Goal: Complete application form

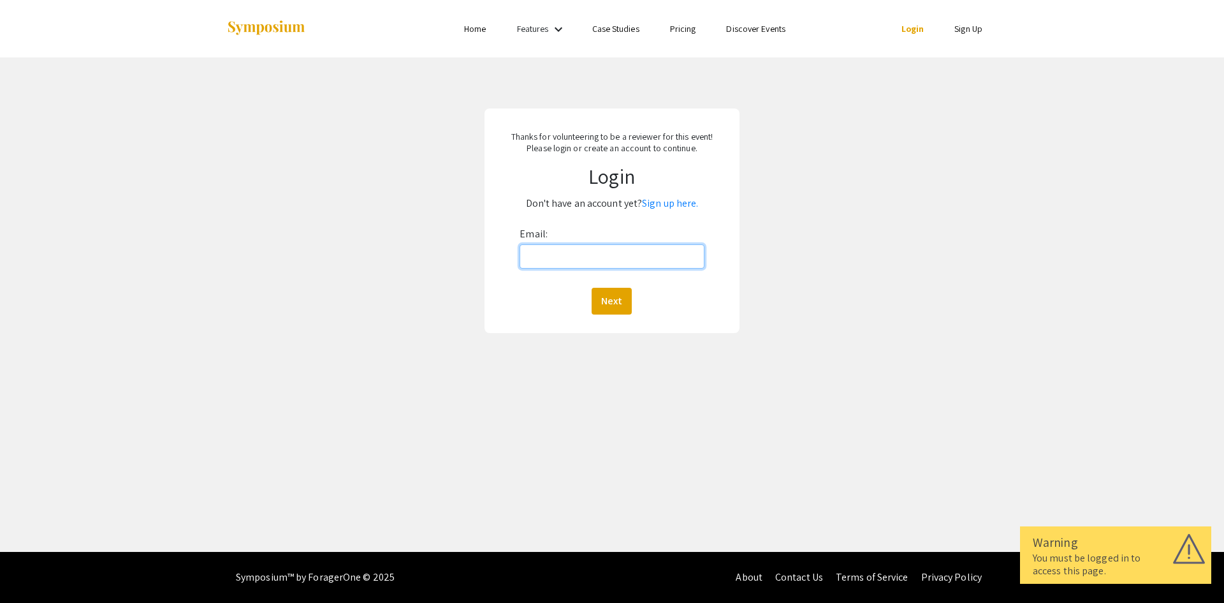
click at [575, 255] on input "Email:" at bounding box center [612, 256] width 184 height 24
type input "[EMAIL_ADDRESS][DOMAIN_NAME]"
click at [617, 302] on button "Next" at bounding box center [612, 301] width 40 height 27
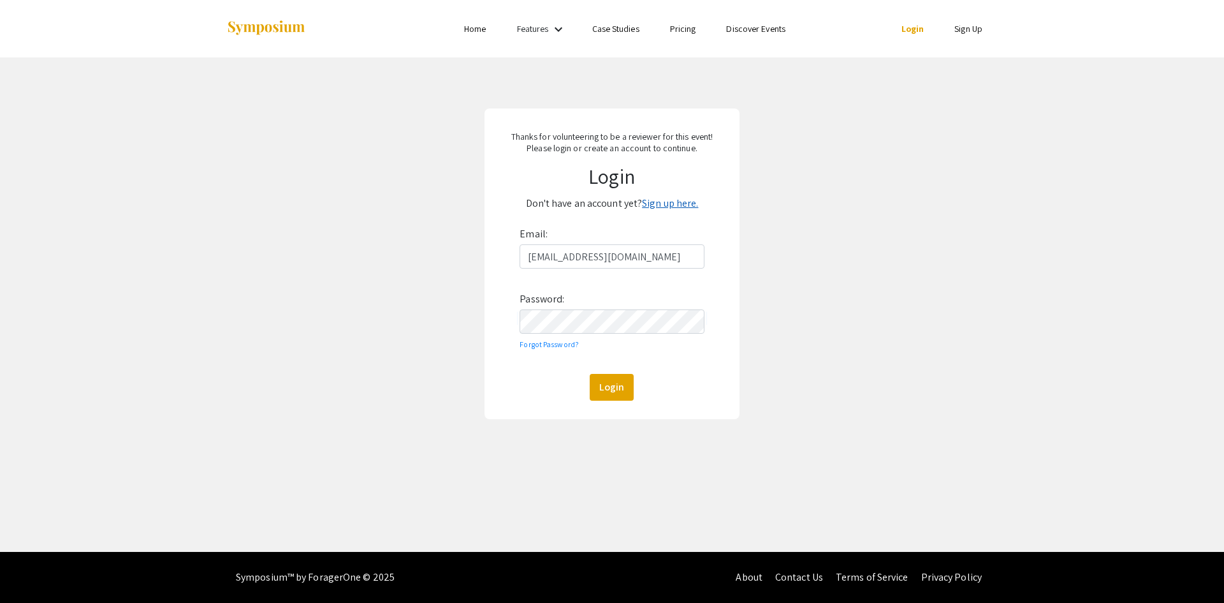
click at [655, 206] on link "Sign up here." at bounding box center [670, 202] width 56 height 13
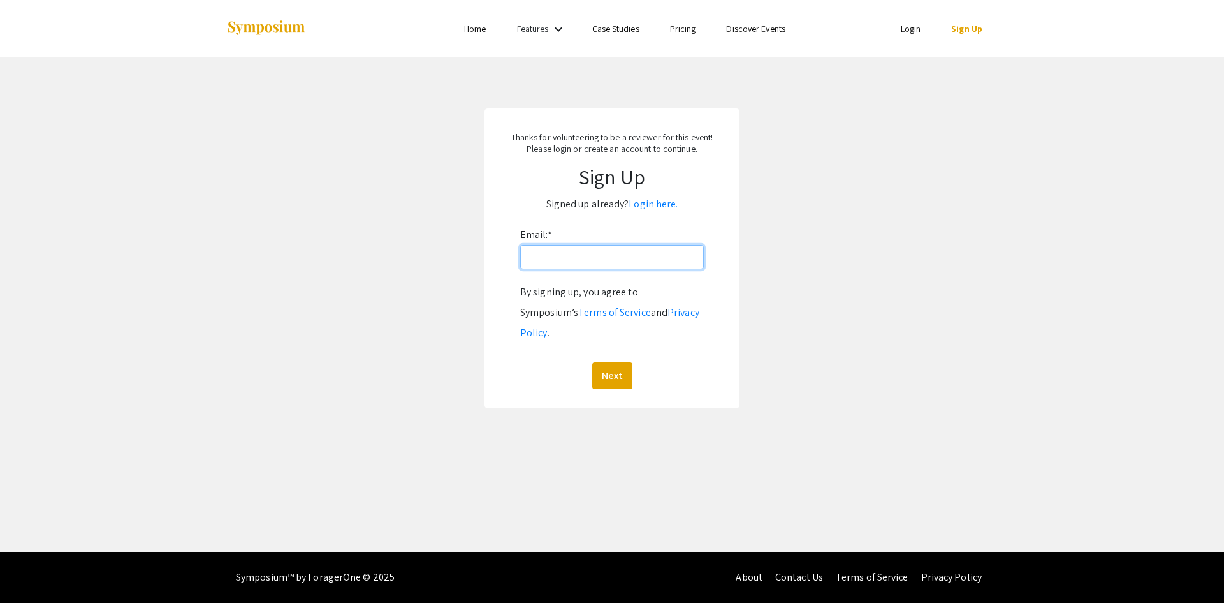
click at [552, 252] on input "Email: *" at bounding box center [612, 257] width 184 height 24
type input "[EMAIL_ADDRESS][DOMAIN_NAME]"
click at [610, 362] on button "Next" at bounding box center [612, 375] width 40 height 27
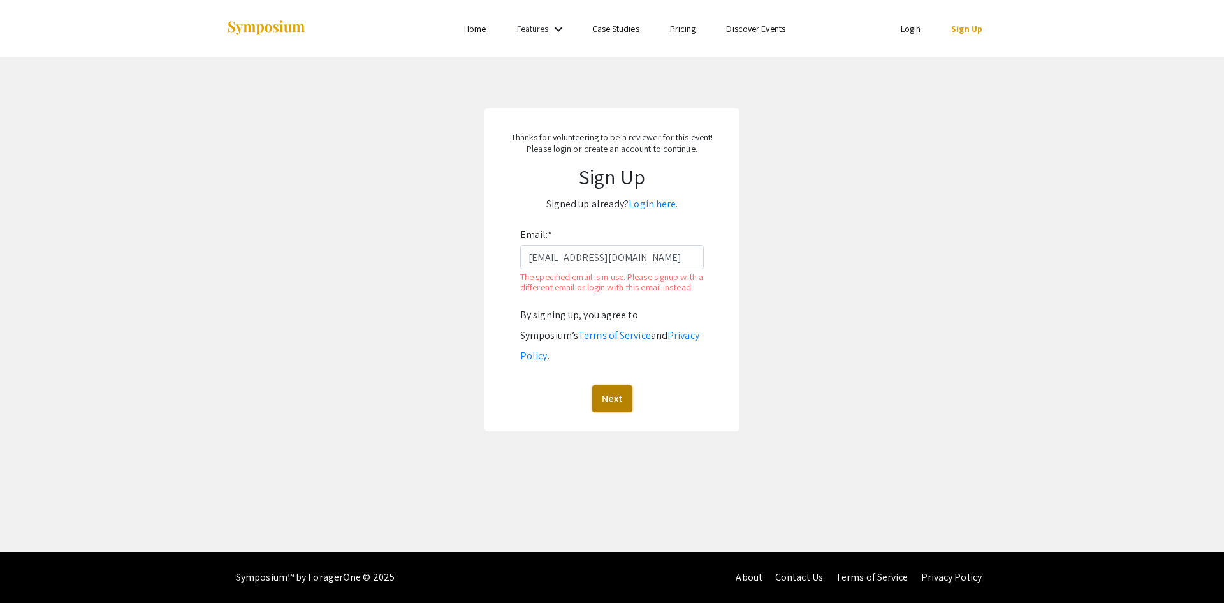
click at [621, 390] on button "Next" at bounding box center [612, 398] width 40 height 27
click at [654, 204] on link "Login here." at bounding box center [653, 203] width 49 height 13
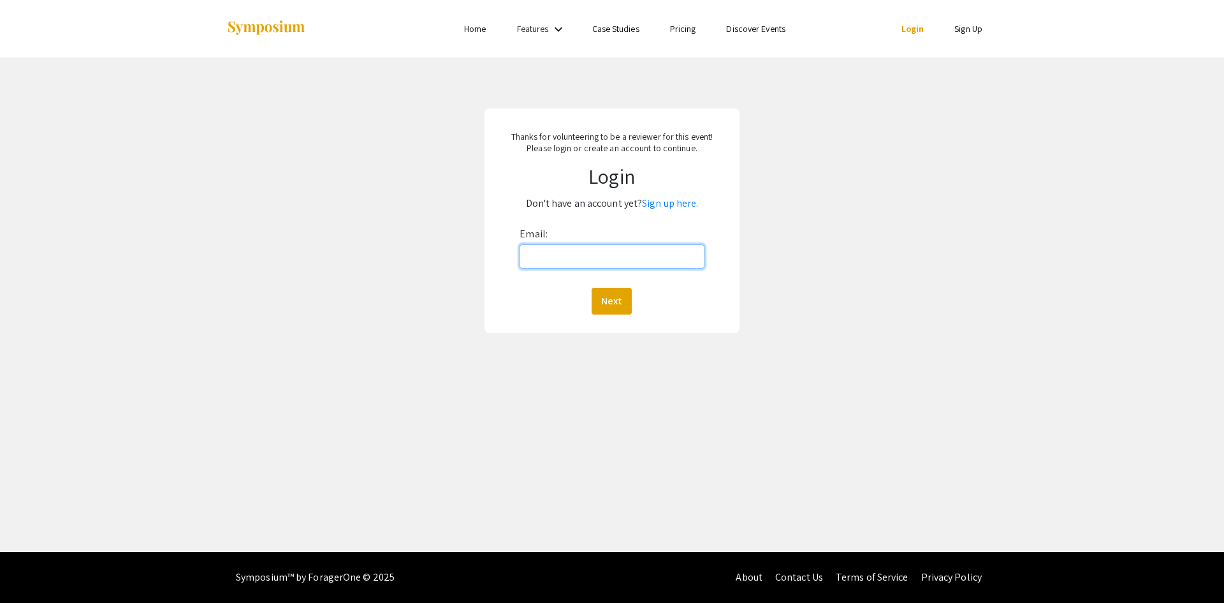
click at [570, 266] on input "Email:" at bounding box center [612, 256] width 184 height 24
type input "[EMAIL_ADDRESS][DOMAIN_NAME]"
click at [608, 297] on button "Next" at bounding box center [612, 301] width 40 height 27
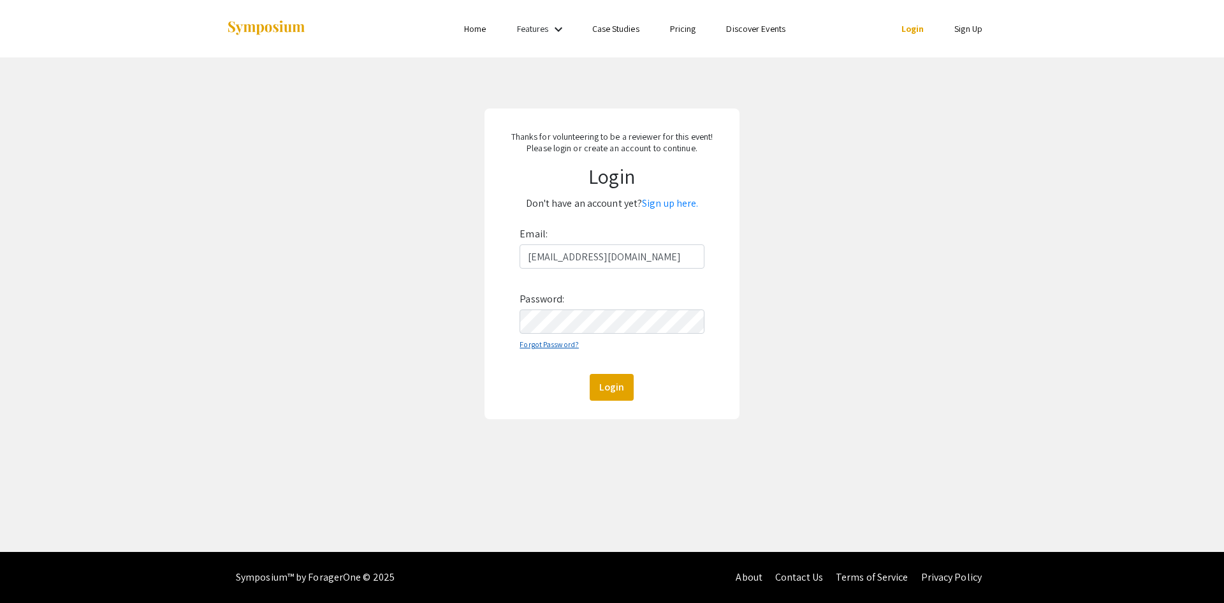
click at [550, 342] on link "Forgot Password?" at bounding box center [549, 344] width 59 height 10
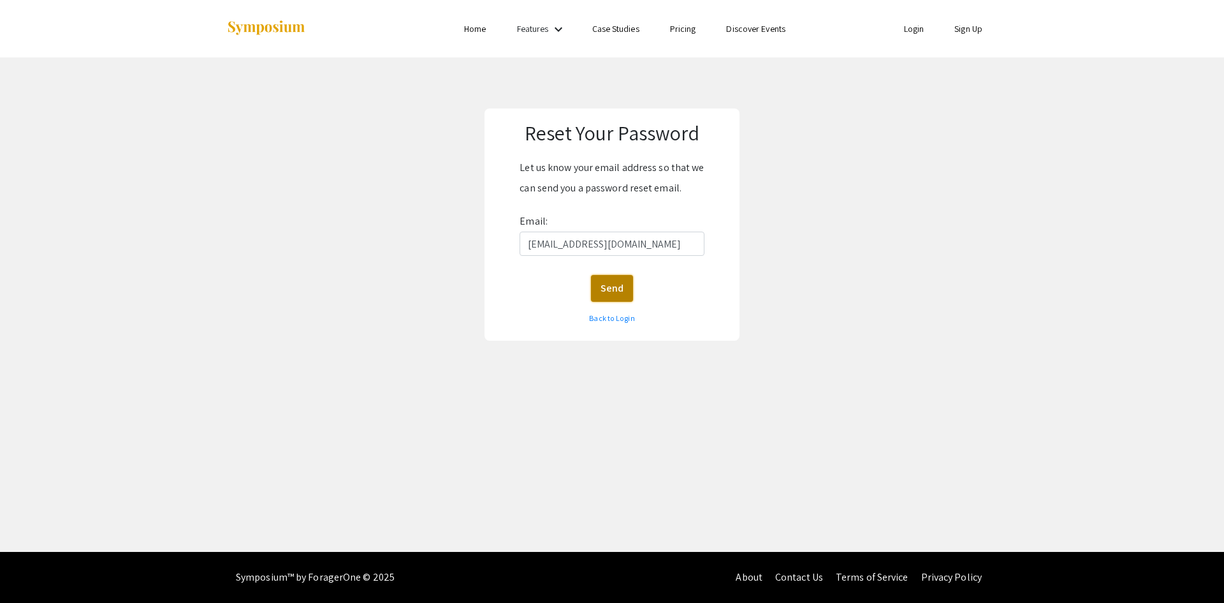
click at [605, 286] on button "Send" at bounding box center [612, 288] width 42 height 27
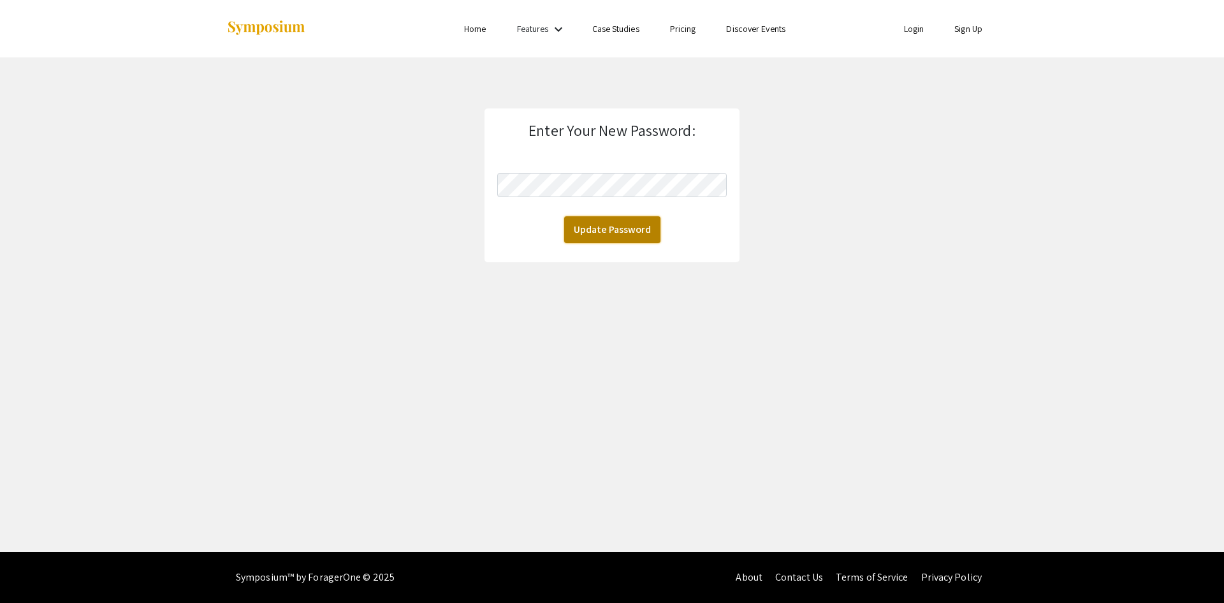
click at [604, 238] on button "Update Password" at bounding box center [612, 229] width 96 height 27
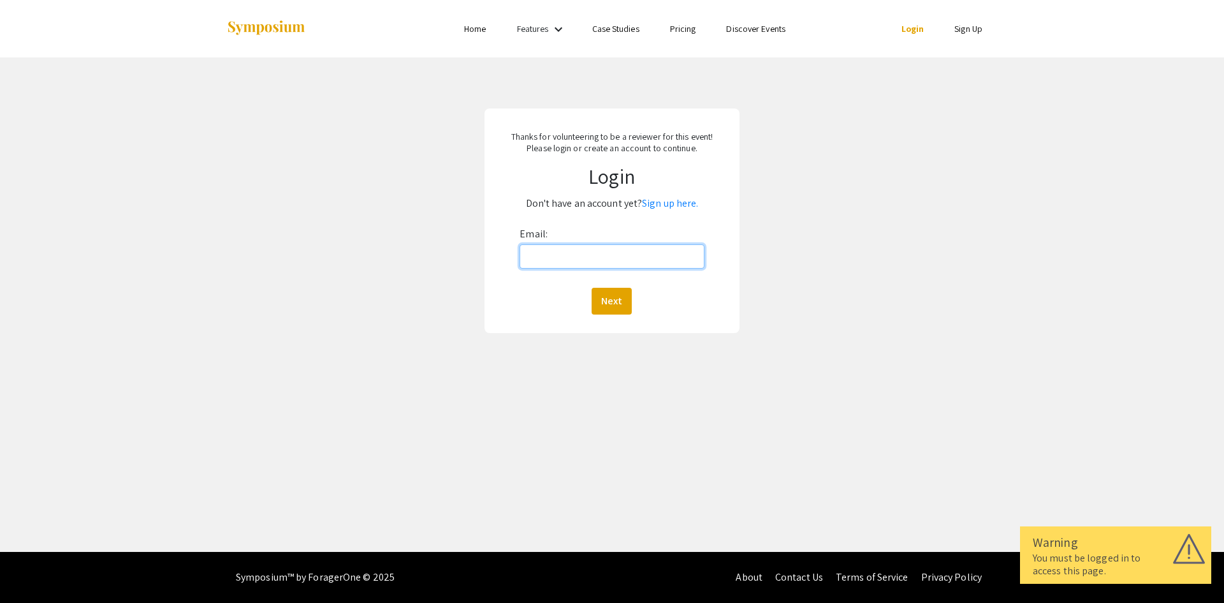
click at [563, 255] on input "Email:" at bounding box center [612, 256] width 184 height 24
type input "[EMAIL_ADDRESS][DOMAIN_NAME]"
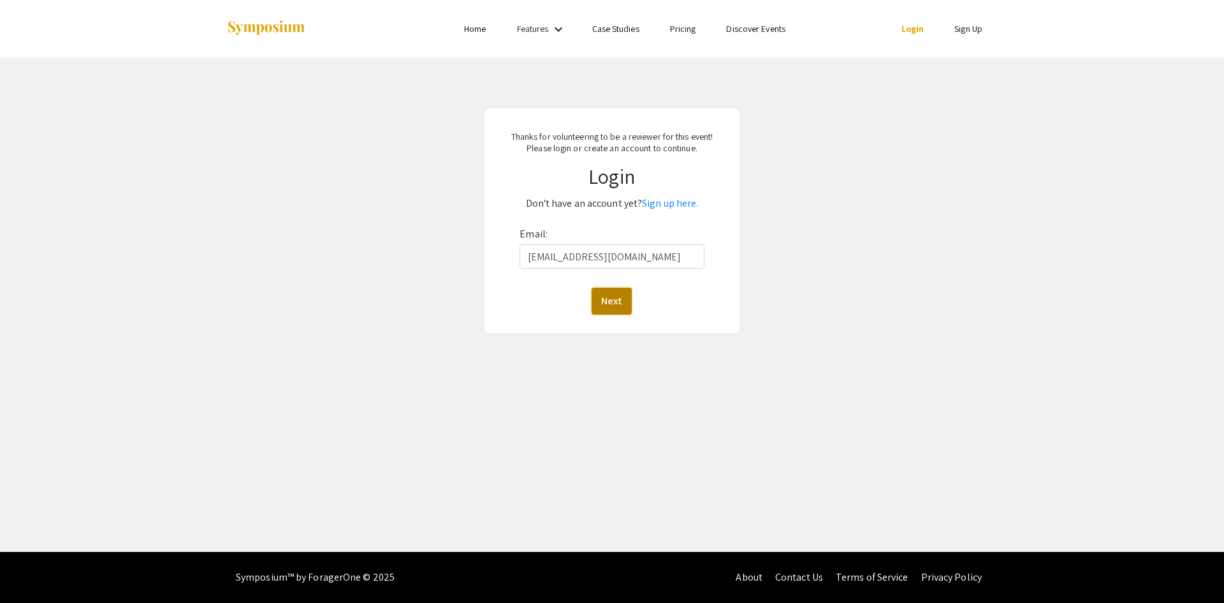
click at [613, 295] on button "Next" at bounding box center [612, 301] width 40 height 27
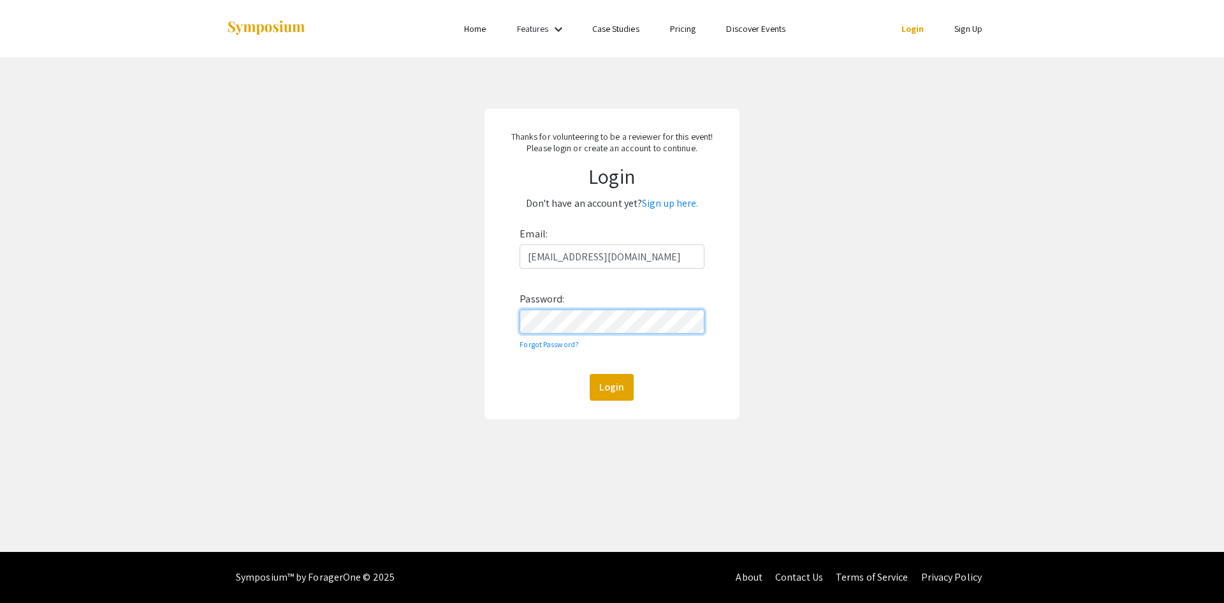
click at [590, 374] on button "Login" at bounding box center [612, 387] width 44 height 27
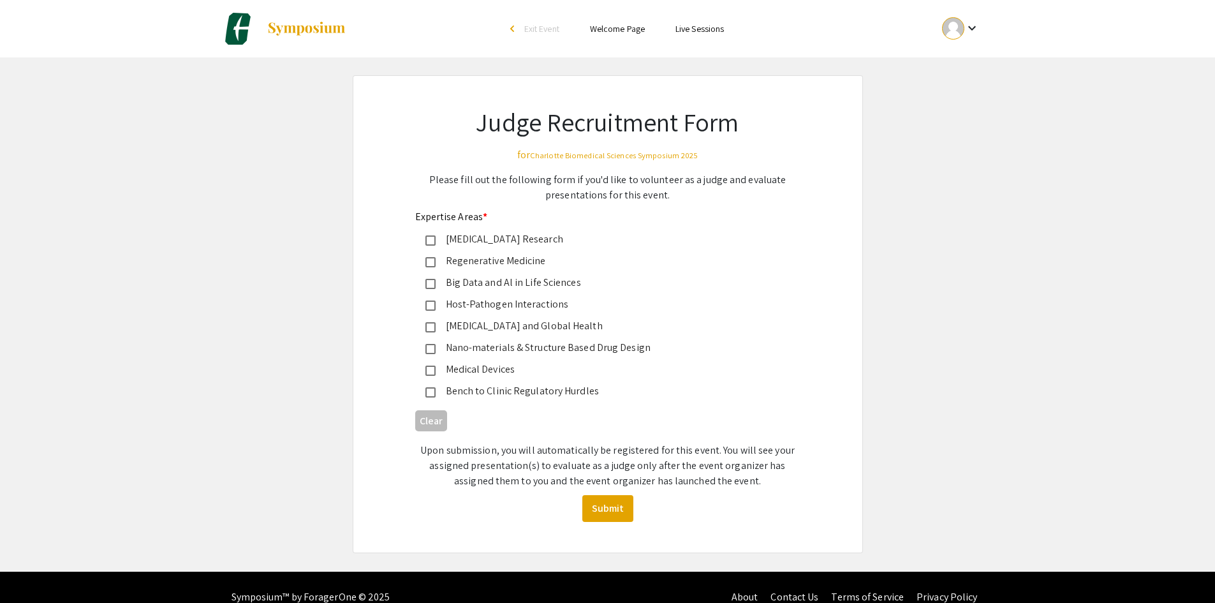
click at [427, 304] on mat-pseudo-checkbox at bounding box center [430, 305] width 10 height 10
click at [427, 349] on mat-pseudo-checkbox at bounding box center [430, 349] width 10 height 10
click at [617, 516] on button "Submit" at bounding box center [607, 508] width 51 height 27
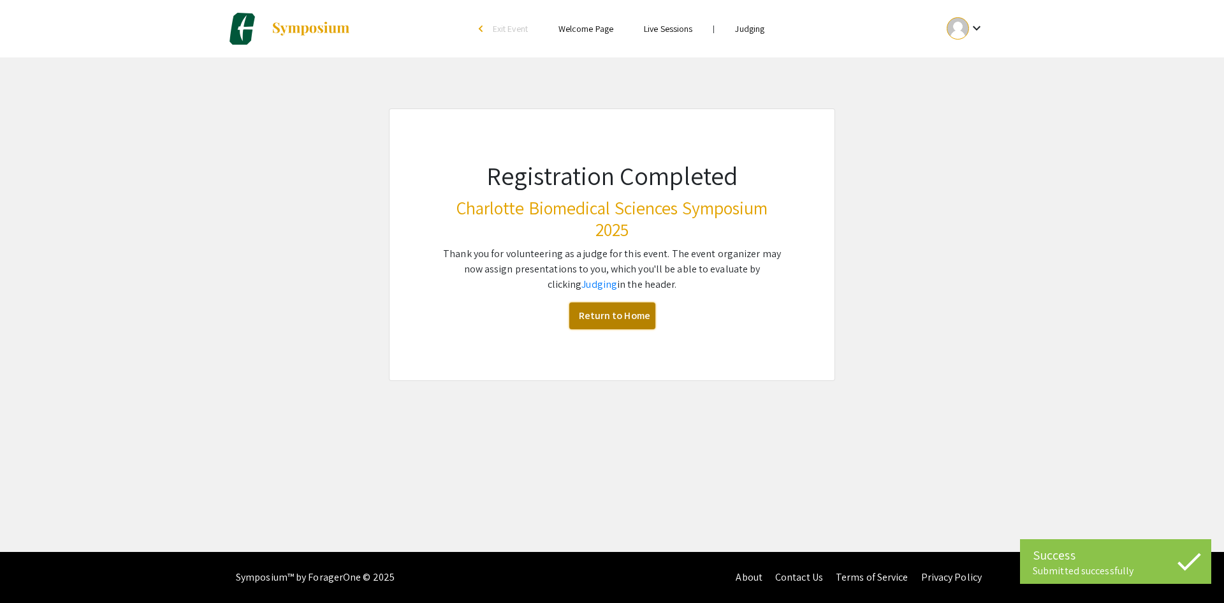
click at [620, 316] on link "Return to Home" at bounding box center [612, 315] width 86 height 27
